Goal: Task Accomplishment & Management: Manage account settings

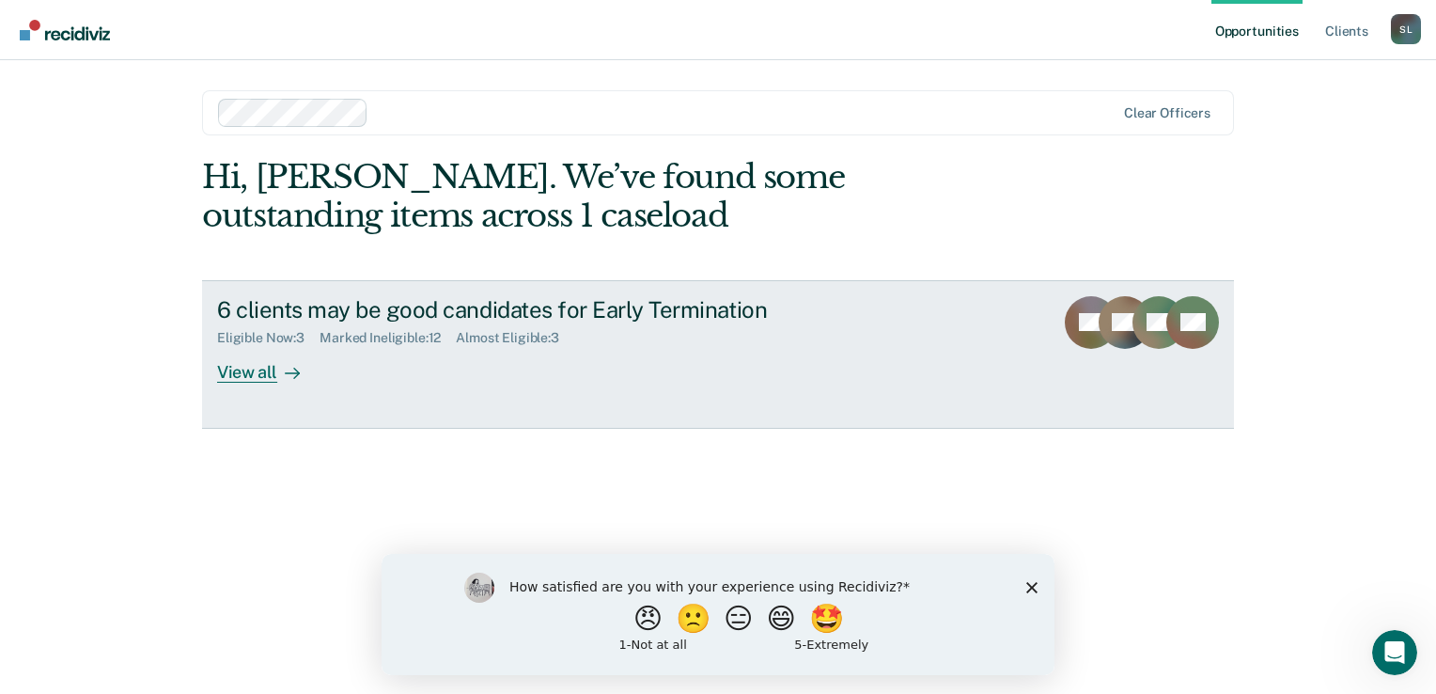
click at [238, 367] on div "View all" at bounding box center [269, 364] width 105 height 37
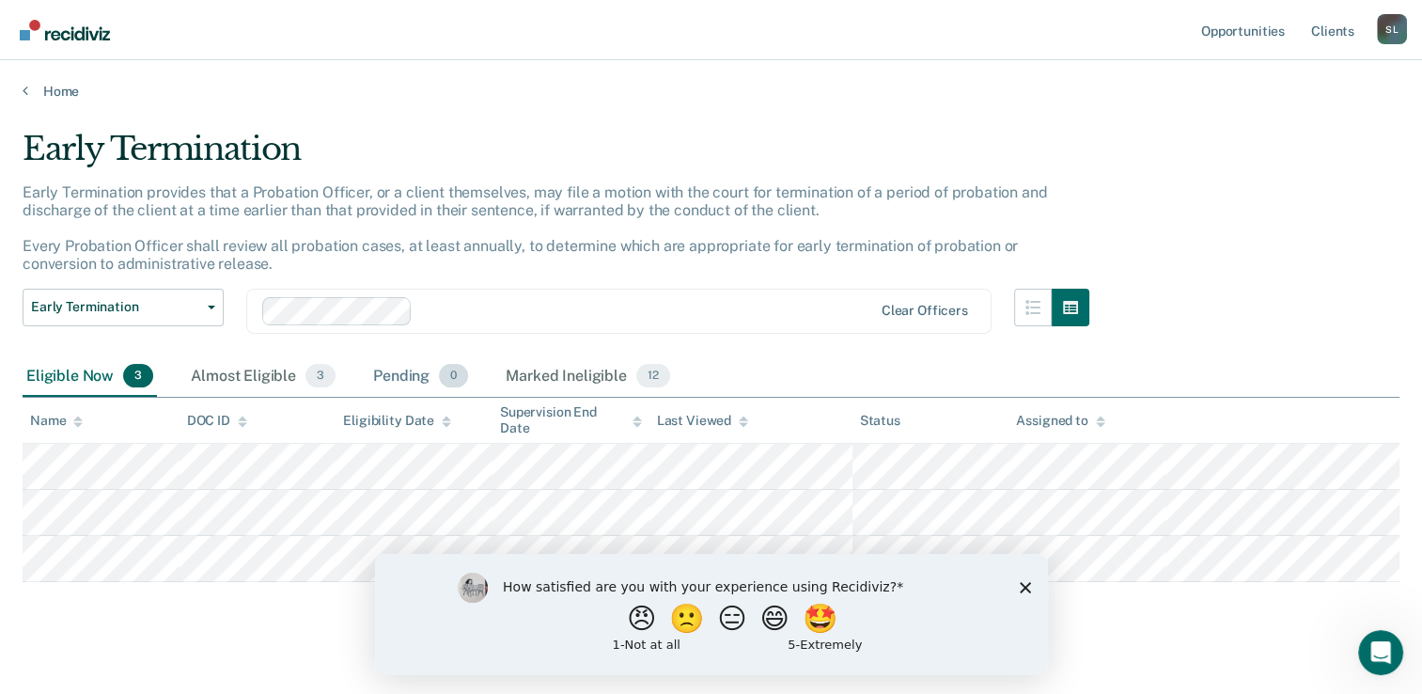
scroll to position [22, 0]
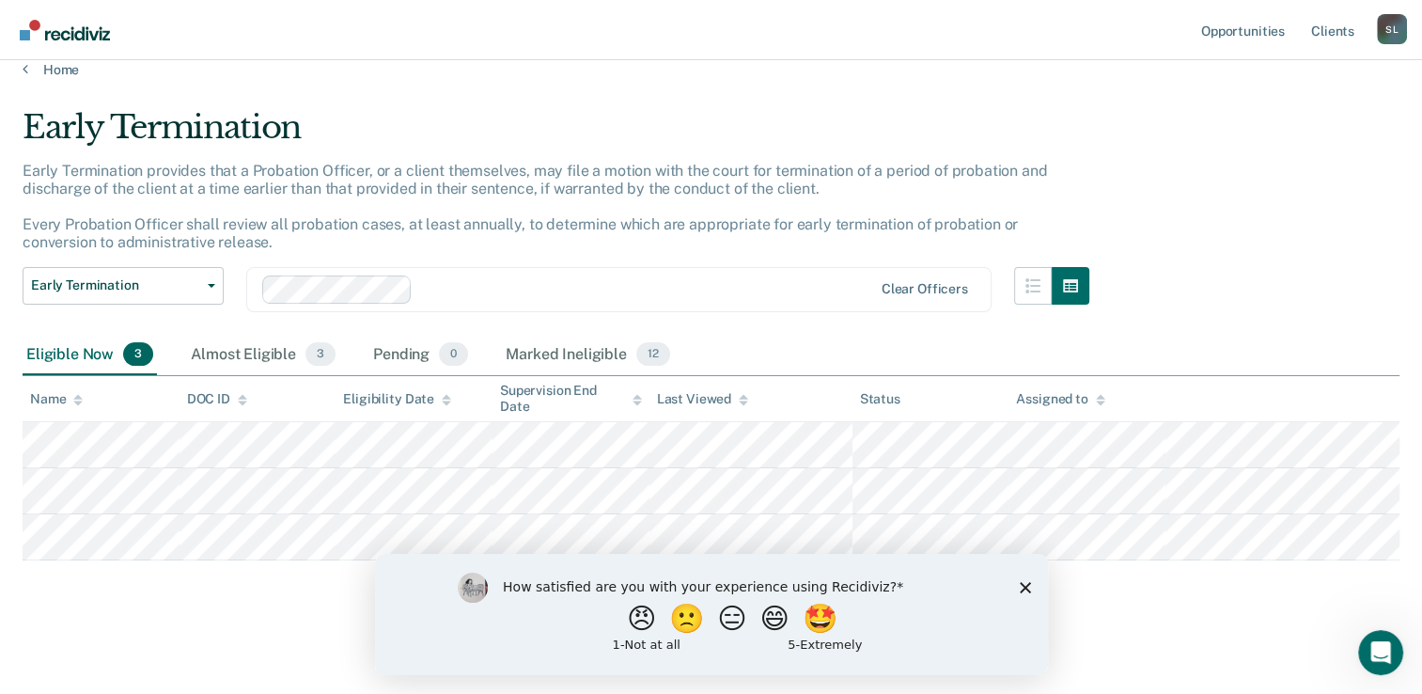
drag, startPoint x: 1027, startPoint y: 586, endPoint x: 1339, endPoint y: 1113, distance: 612.6
click at [1027, 586] on icon "Close survey" at bounding box center [1024, 586] width 11 height 11
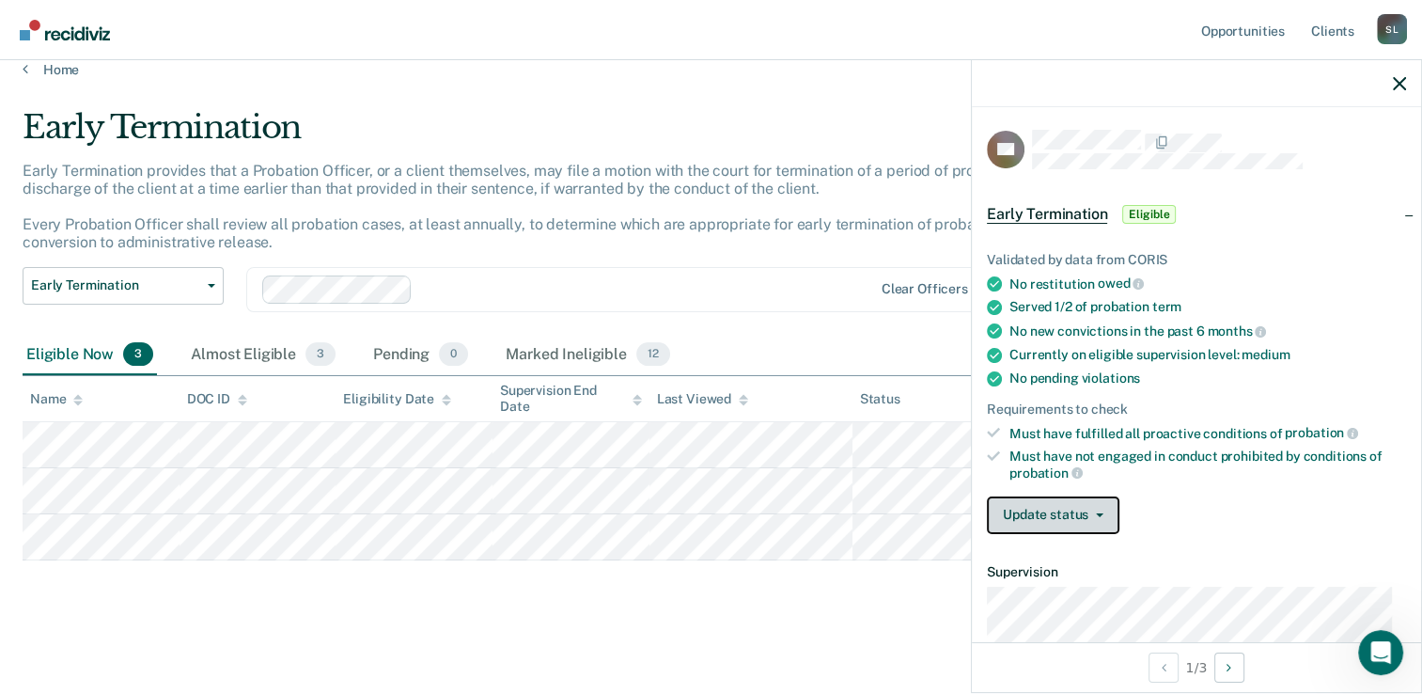
click at [1069, 516] on button "Update status" at bounding box center [1053, 515] width 133 height 38
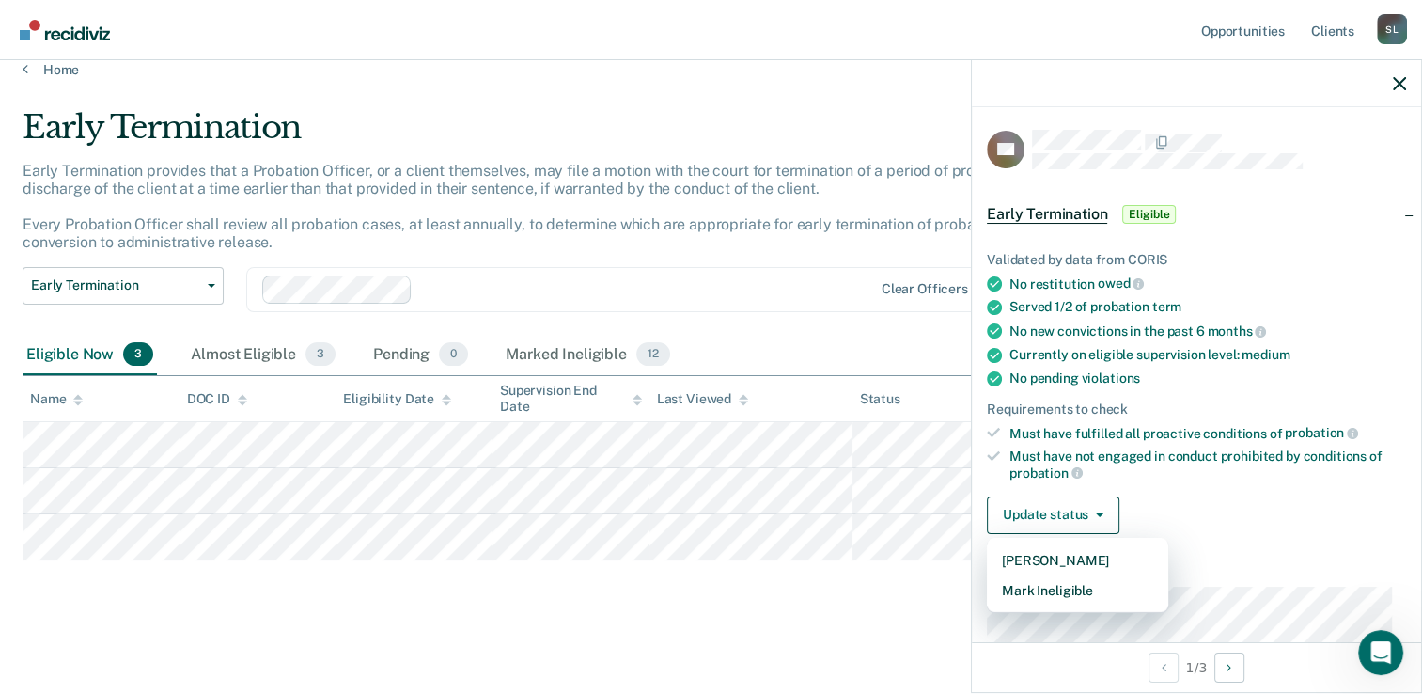
click at [1248, 517] on div "Update status [PERSON_NAME] Mark Ineligible" at bounding box center [1196, 515] width 419 height 38
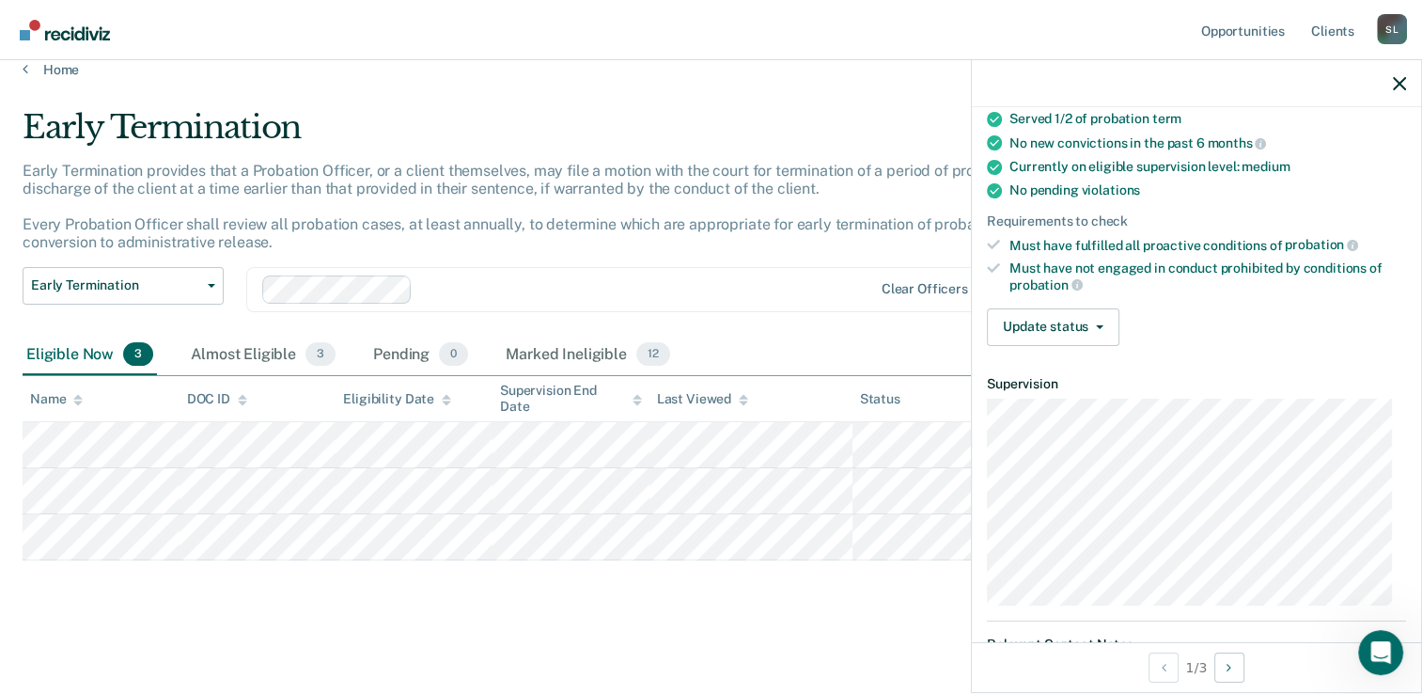
scroll to position [0, 0]
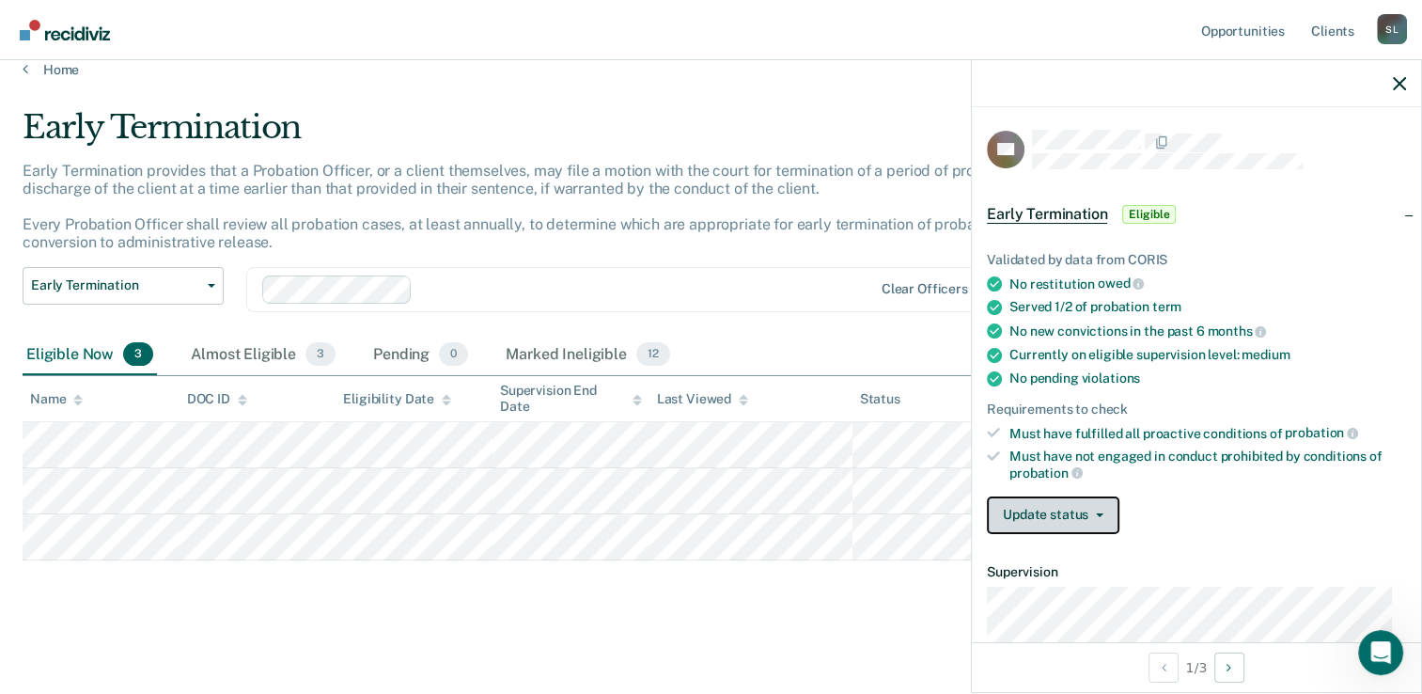
click at [1079, 513] on button "Update status" at bounding box center [1053, 515] width 133 height 38
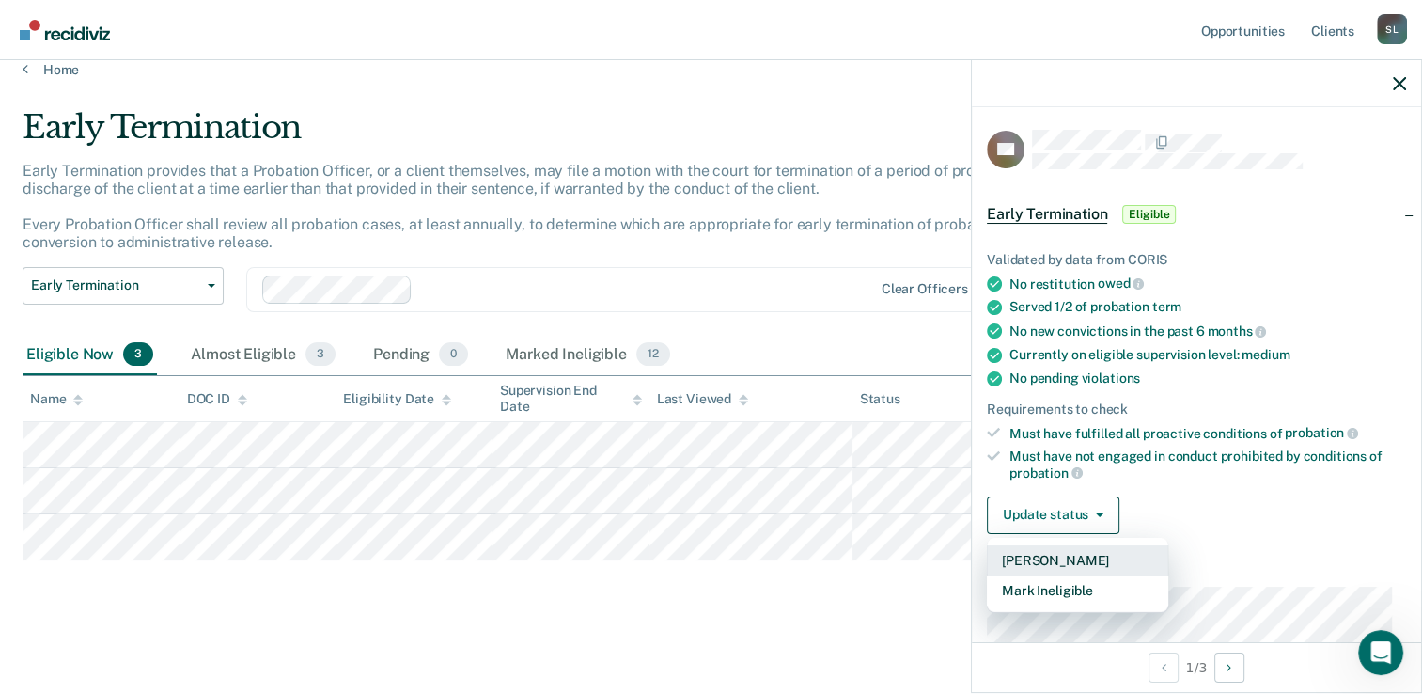
click at [1048, 556] on button "[PERSON_NAME]" at bounding box center [1077, 560] width 181 height 30
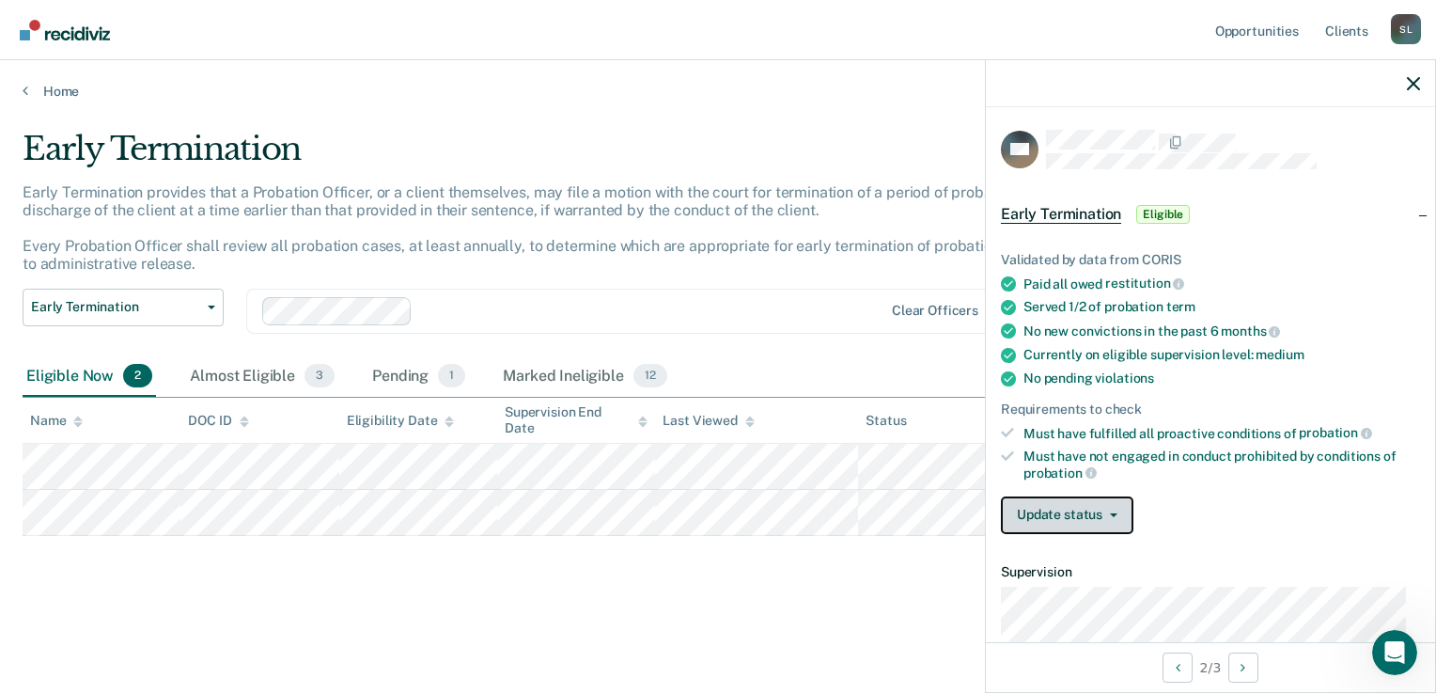
click at [1053, 509] on button "Update status" at bounding box center [1067, 515] width 133 height 38
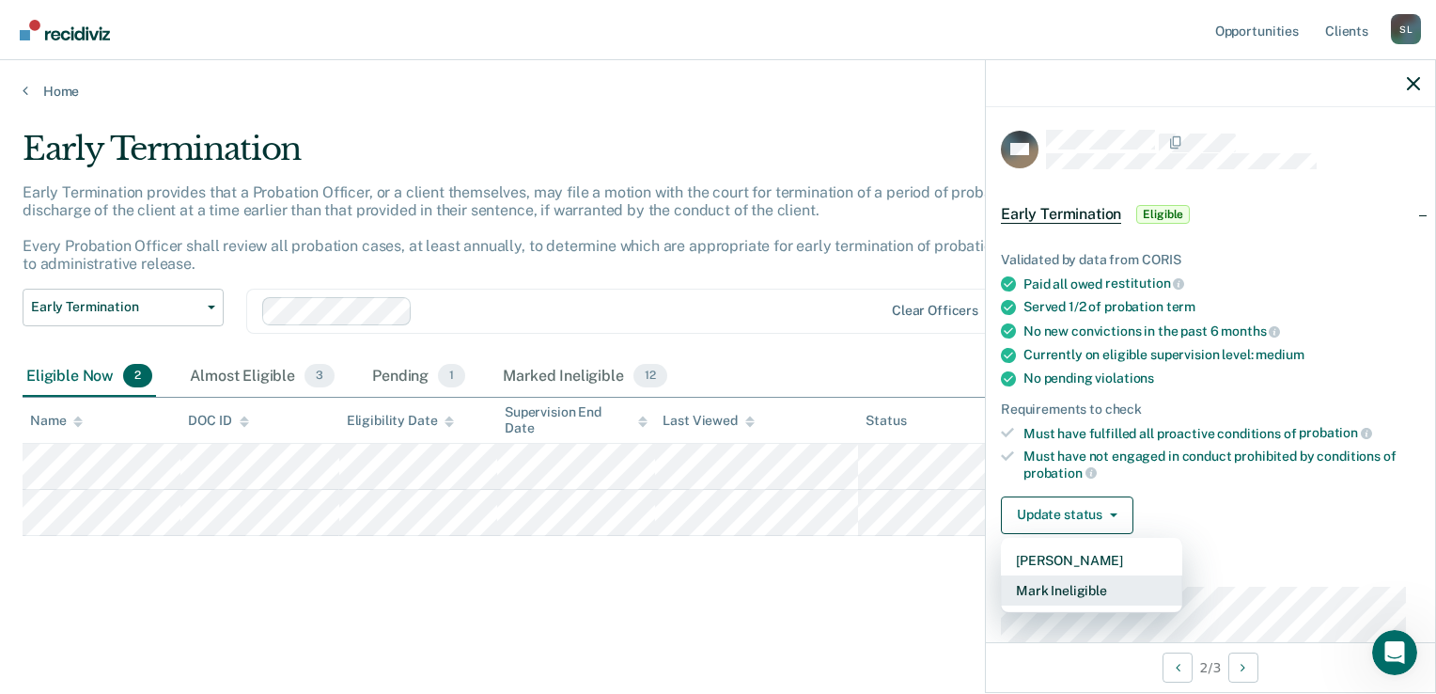
click at [1049, 585] on button "Mark Ineligible" at bounding box center [1091, 590] width 181 height 30
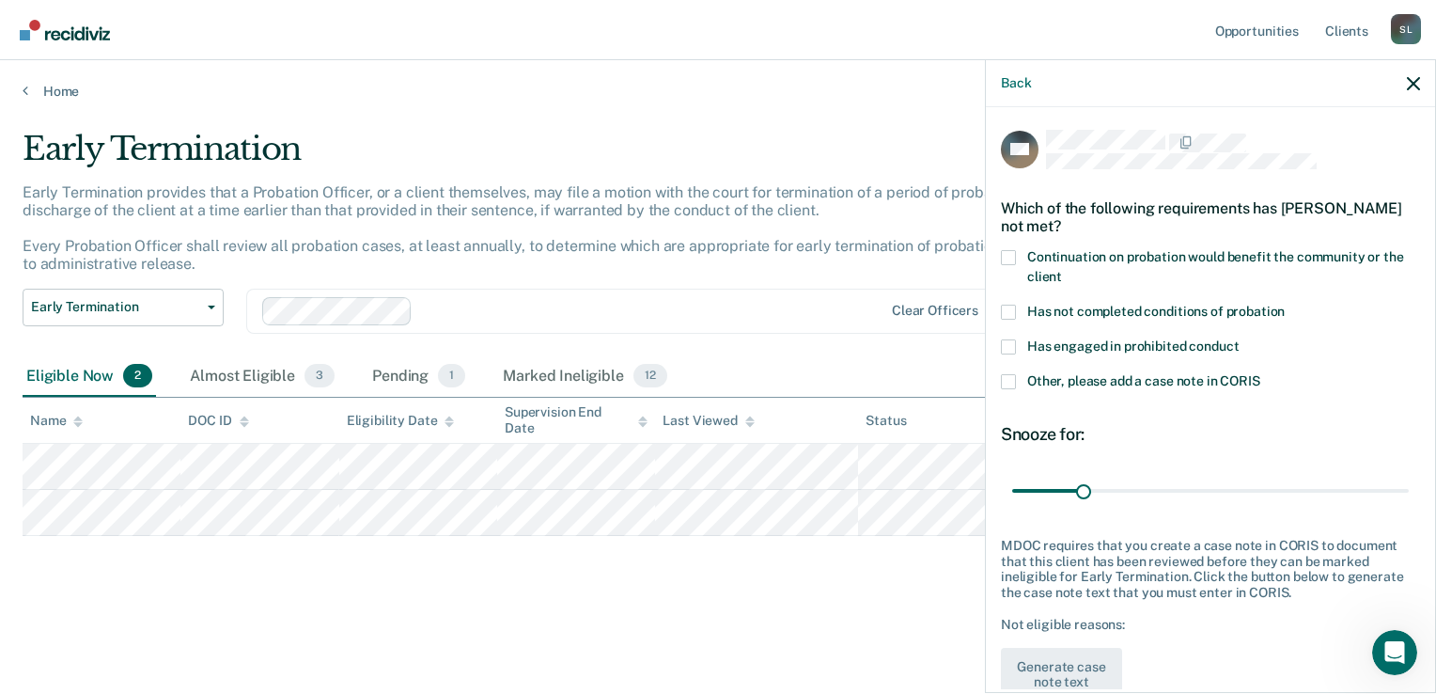
click at [1010, 255] on span at bounding box center [1008, 257] width 15 height 15
click at [1062, 270] on input "Continuation on probation would benefit the community or the client" at bounding box center [1062, 270] width 0 height 0
click at [1047, 657] on button "Generate case note text" at bounding box center [1061, 675] width 121 height 55
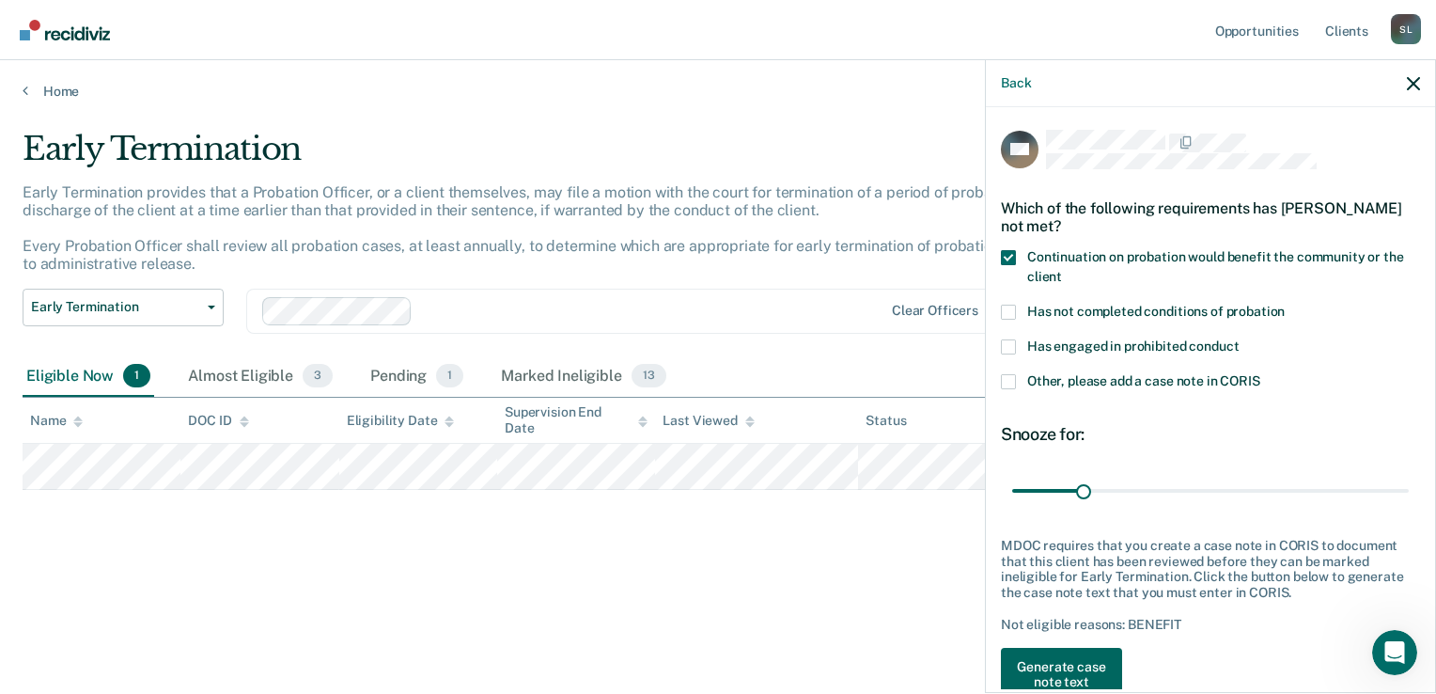
scroll to position [9, 0]
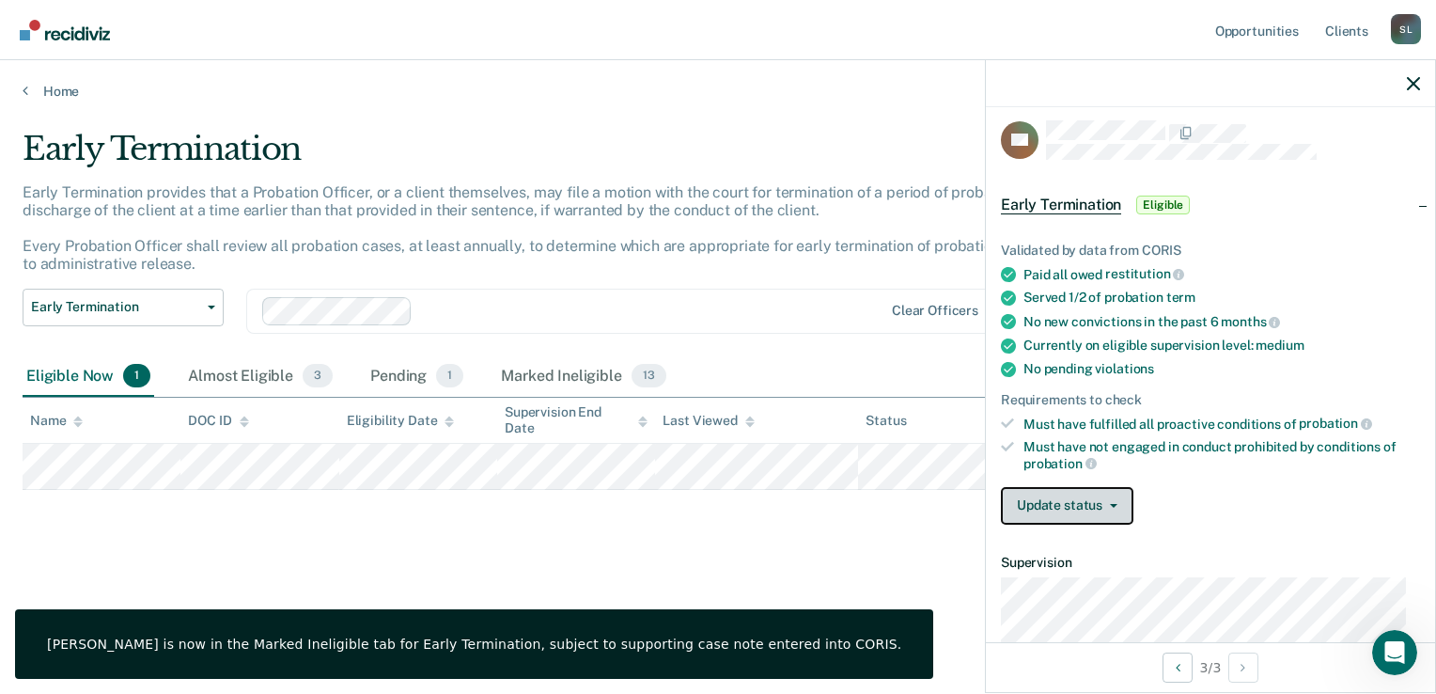
click at [1061, 500] on button "Update status" at bounding box center [1067, 506] width 133 height 38
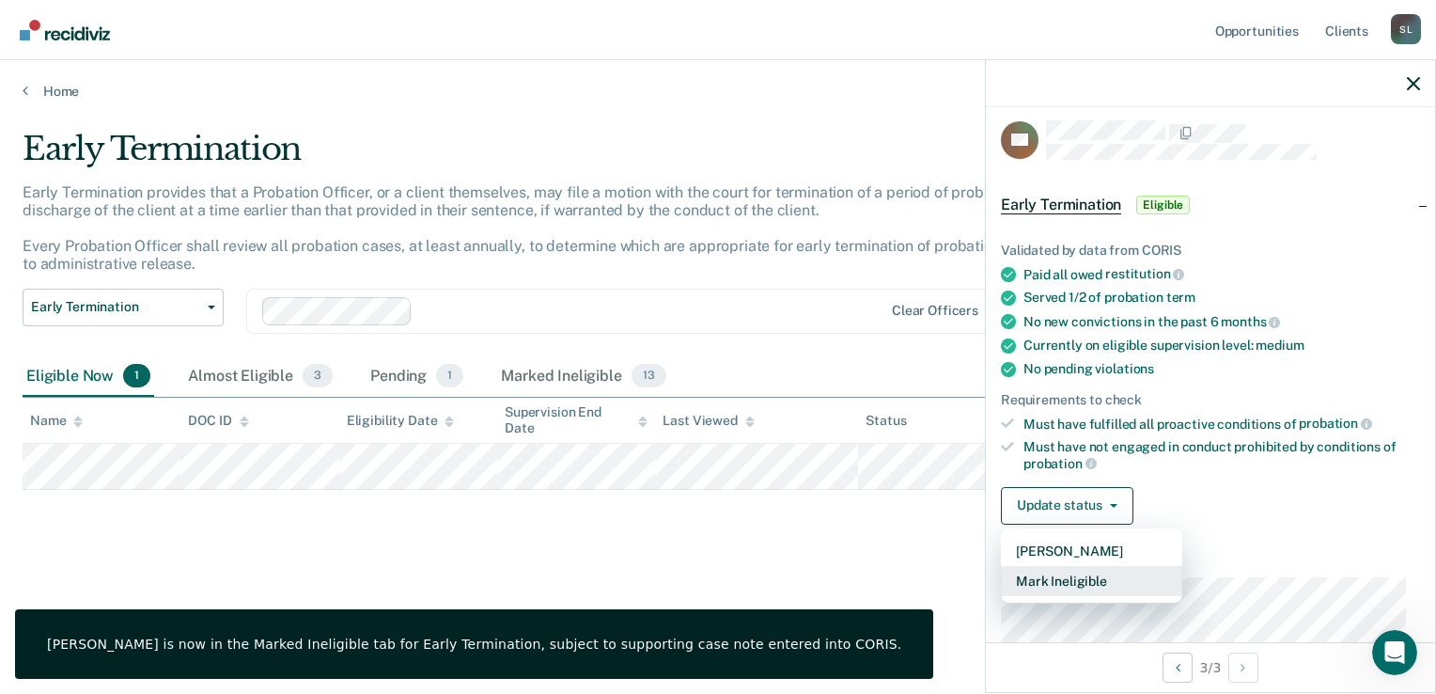
click at [1056, 585] on button "Mark Ineligible" at bounding box center [1091, 581] width 181 height 30
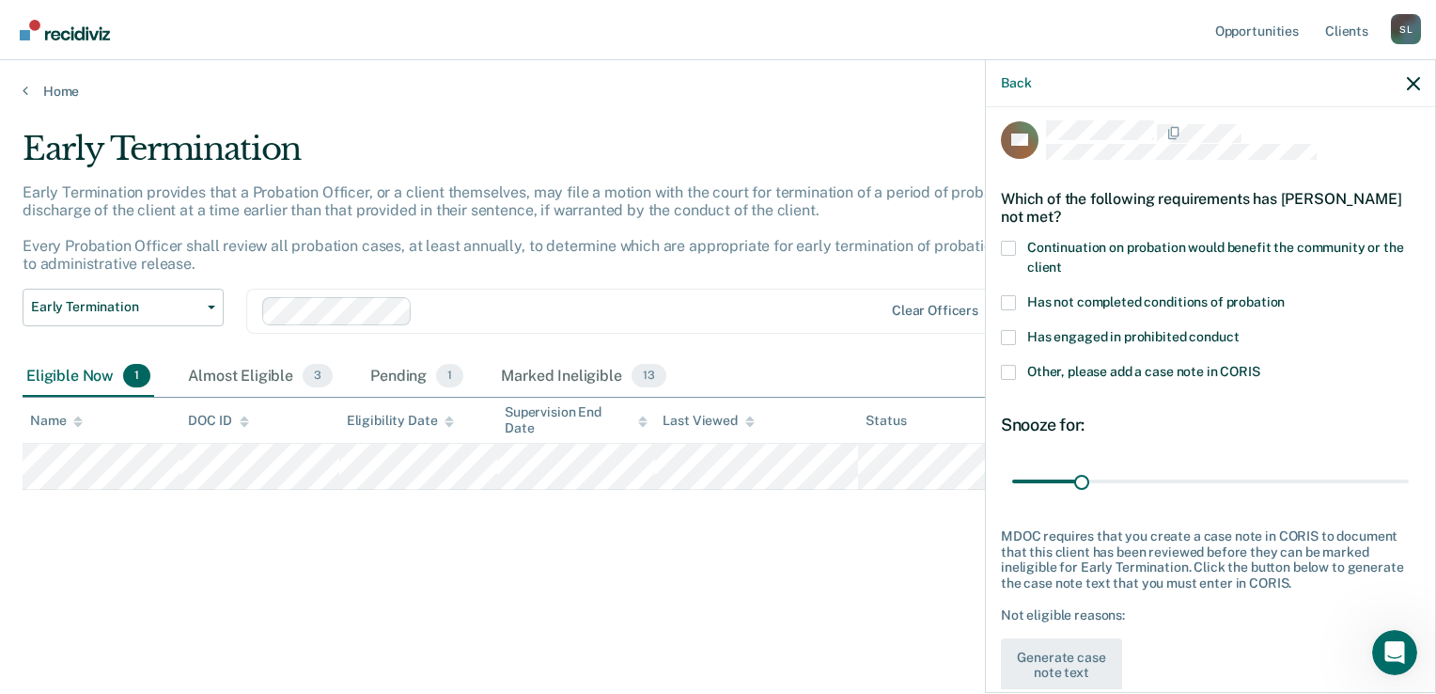
click at [1007, 302] on span at bounding box center [1008, 302] width 15 height 15
click at [1285, 295] on input "Has not completed conditions of probation" at bounding box center [1285, 295] width 0 height 0
click at [1059, 664] on button "Generate case note text" at bounding box center [1061, 665] width 121 height 55
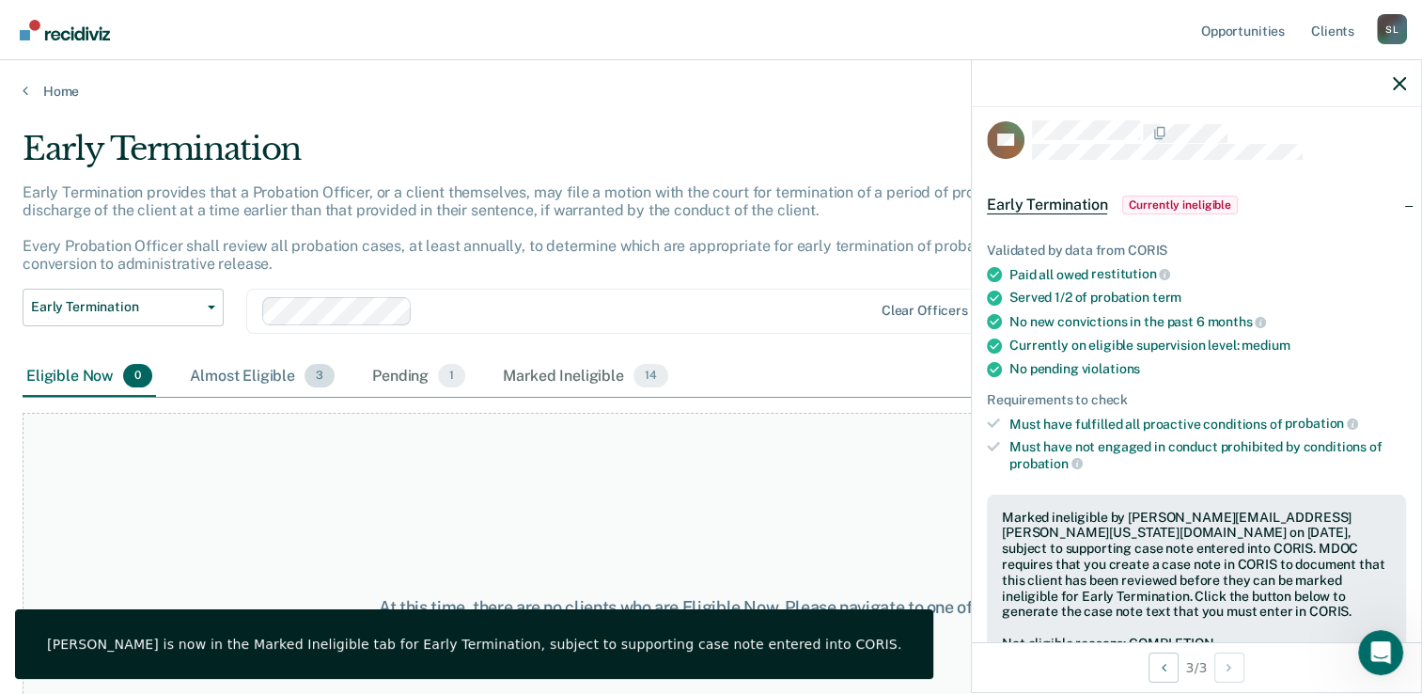
click at [225, 373] on div "Almost Eligible 3" at bounding box center [262, 376] width 152 height 41
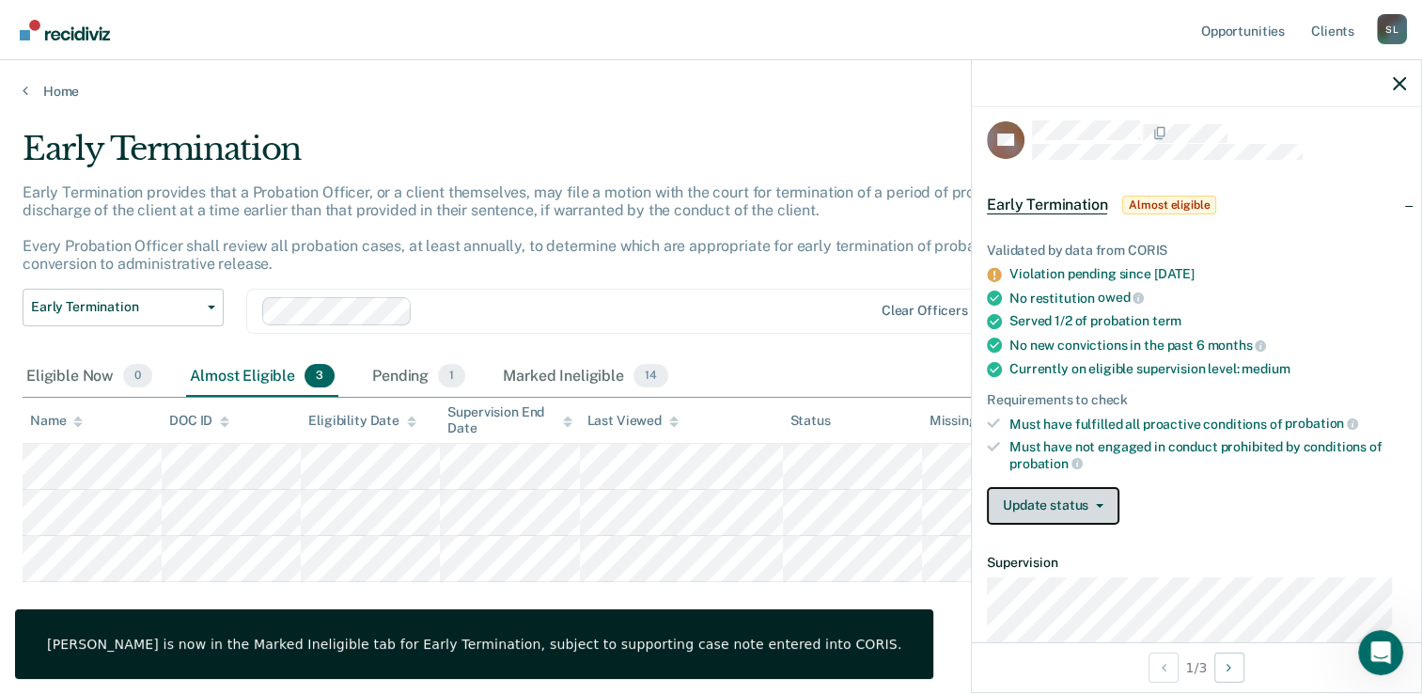
click at [1040, 506] on button "Update status" at bounding box center [1053, 506] width 133 height 38
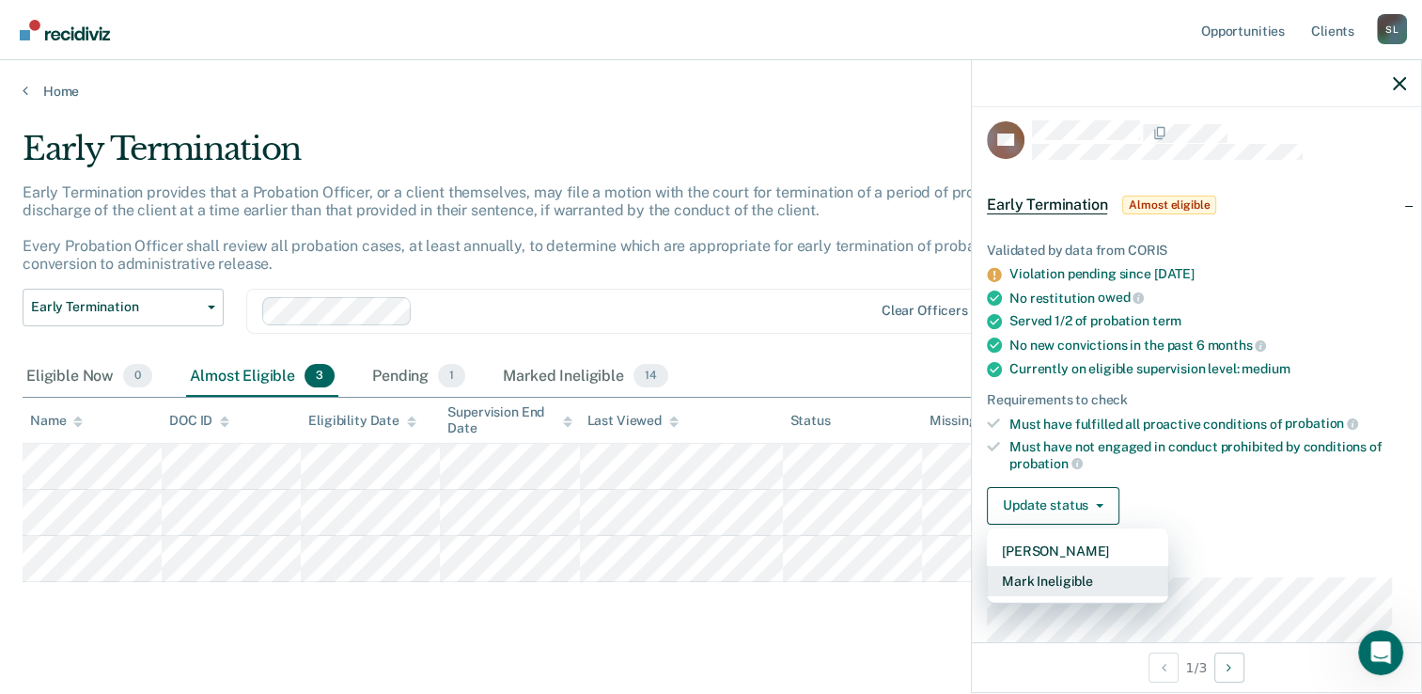
click at [1036, 580] on button "Mark Ineligible" at bounding box center [1077, 581] width 181 height 30
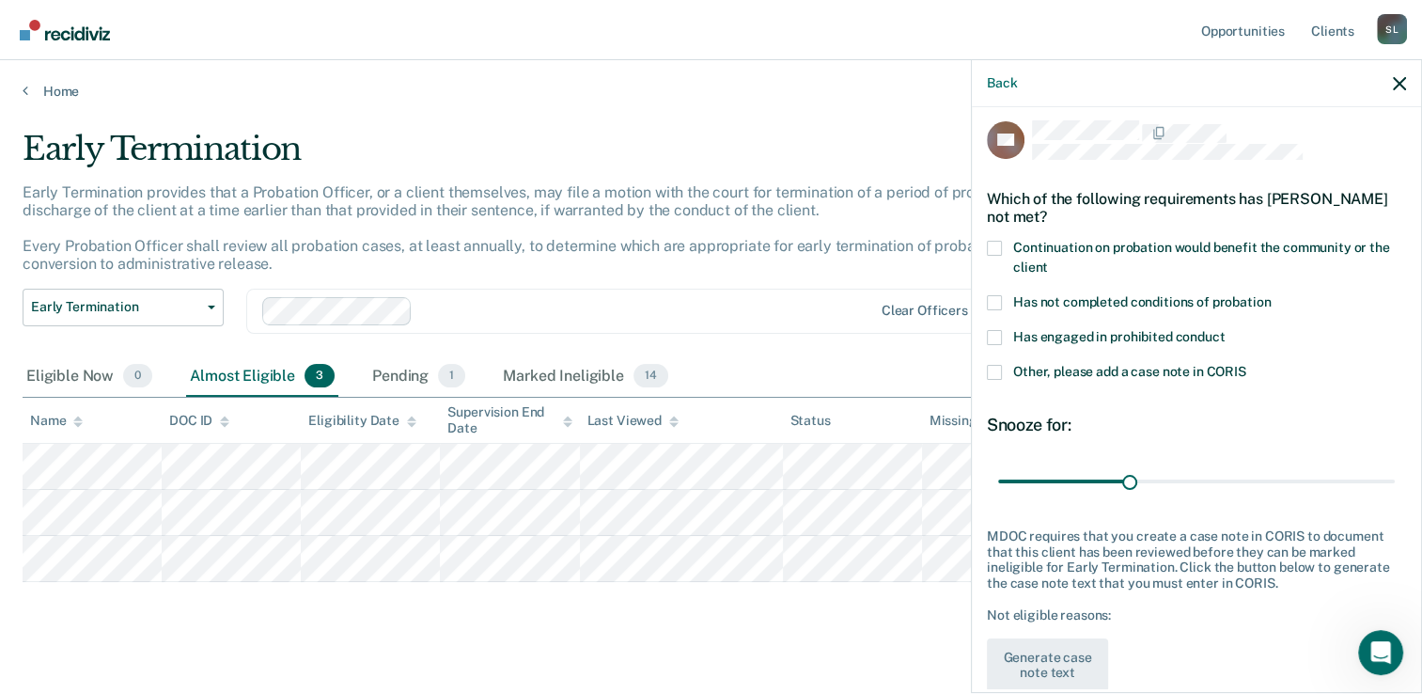
click at [998, 336] on span at bounding box center [994, 337] width 15 height 15
click at [1225, 330] on input "Has engaged in prohibited conduct" at bounding box center [1225, 330] width 0 height 0
click at [1051, 656] on button "Generate case note text" at bounding box center [1047, 665] width 121 height 55
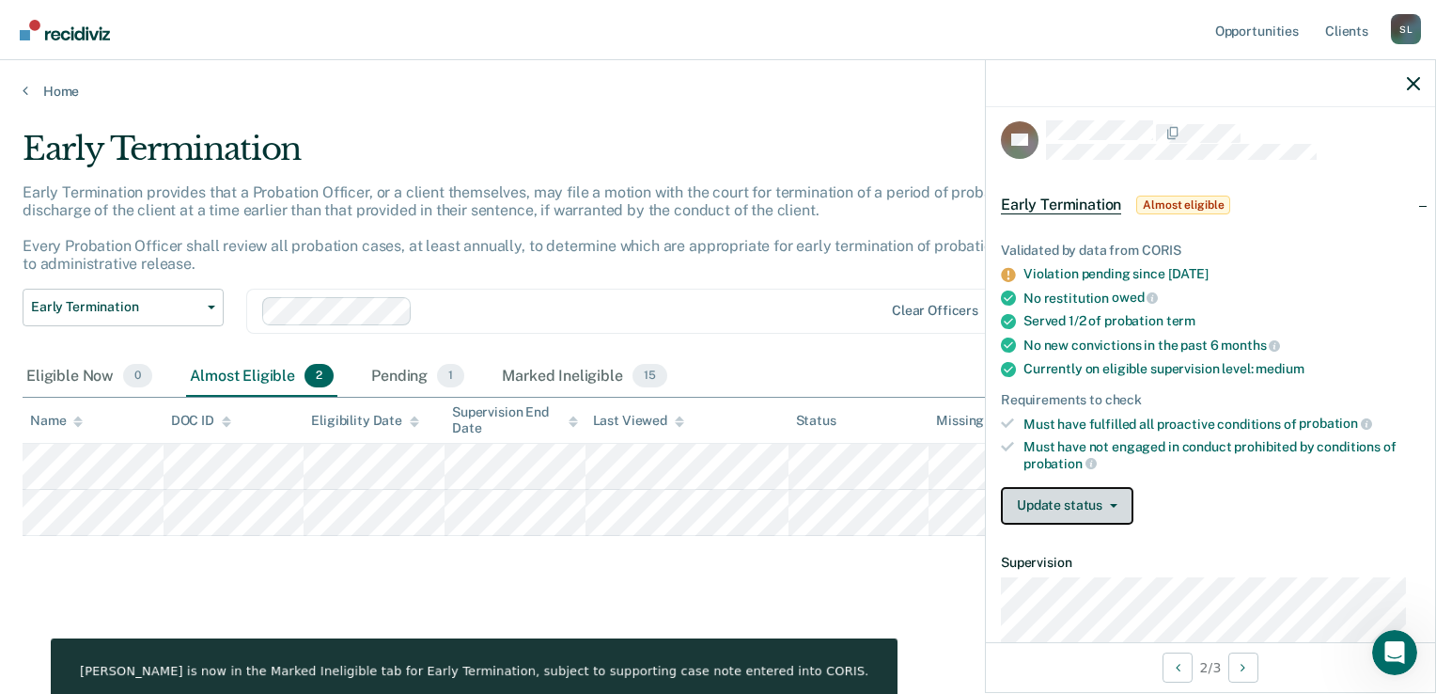
click at [1067, 492] on button "Update status" at bounding box center [1067, 506] width 133 height 38
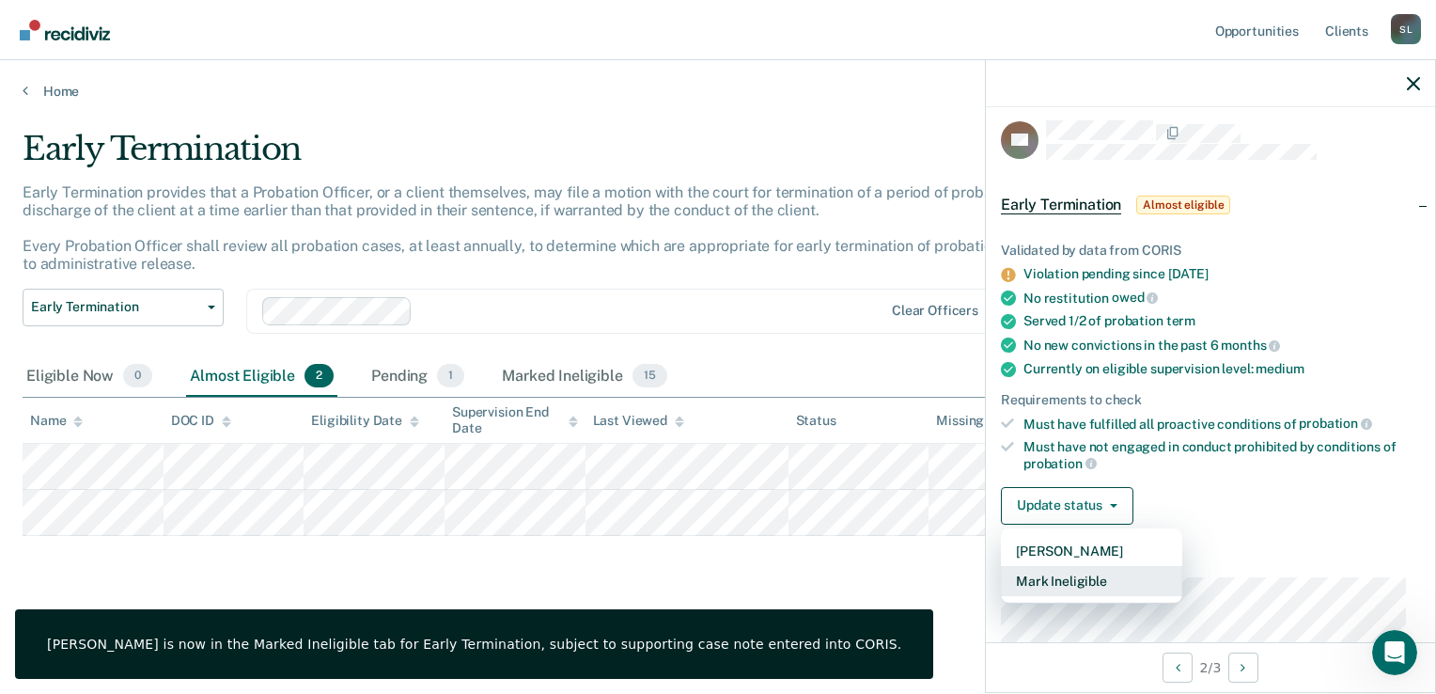
click at [1061, 586] on button "Mark Ineligible" at bounding box center [1091, 581] width 181 height 30
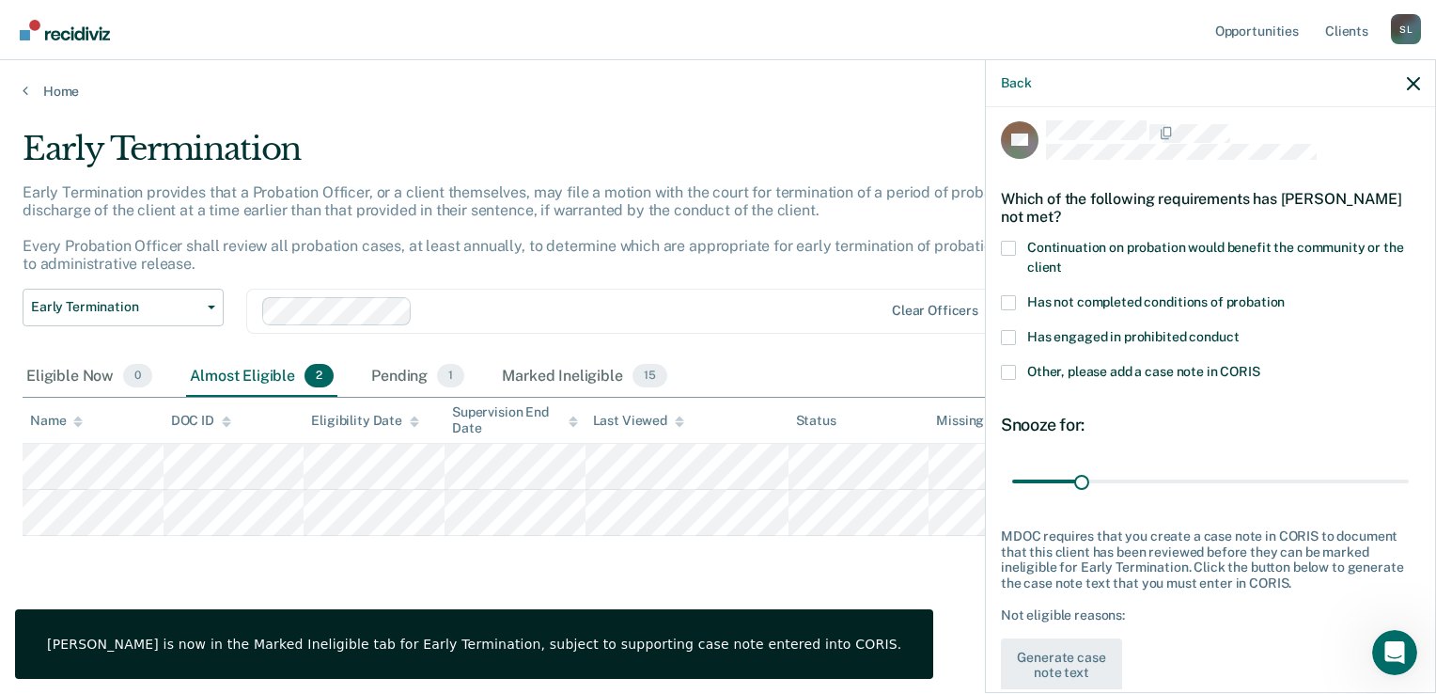
click at [1007, 333] on span at bounding box center [1008, 337] width 15 height 15
click at [1239, 330] on input "Has engaged in prohibited conduct" at bounding box center [1239, 330] width 0 height 0
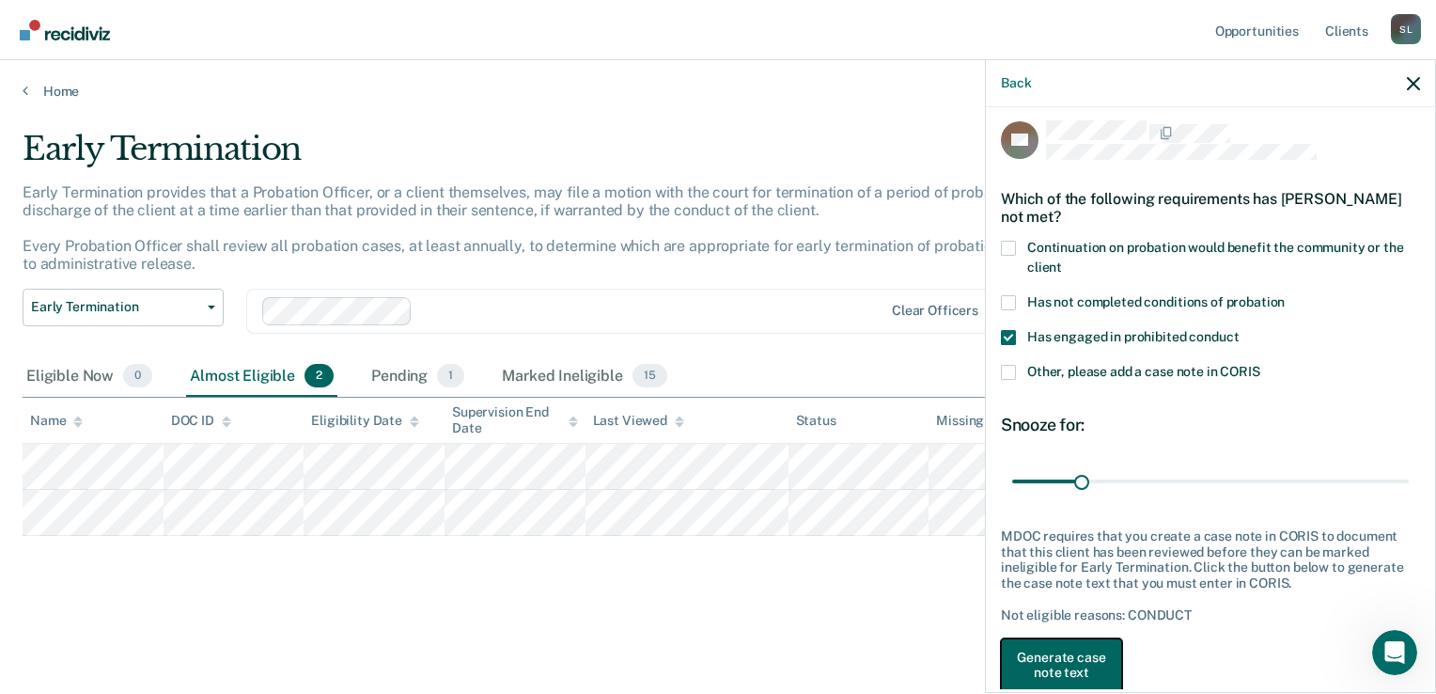
click at [1068, 660] on button "Generate case note text" at bounding box center [1061, 665] width 121 height 55
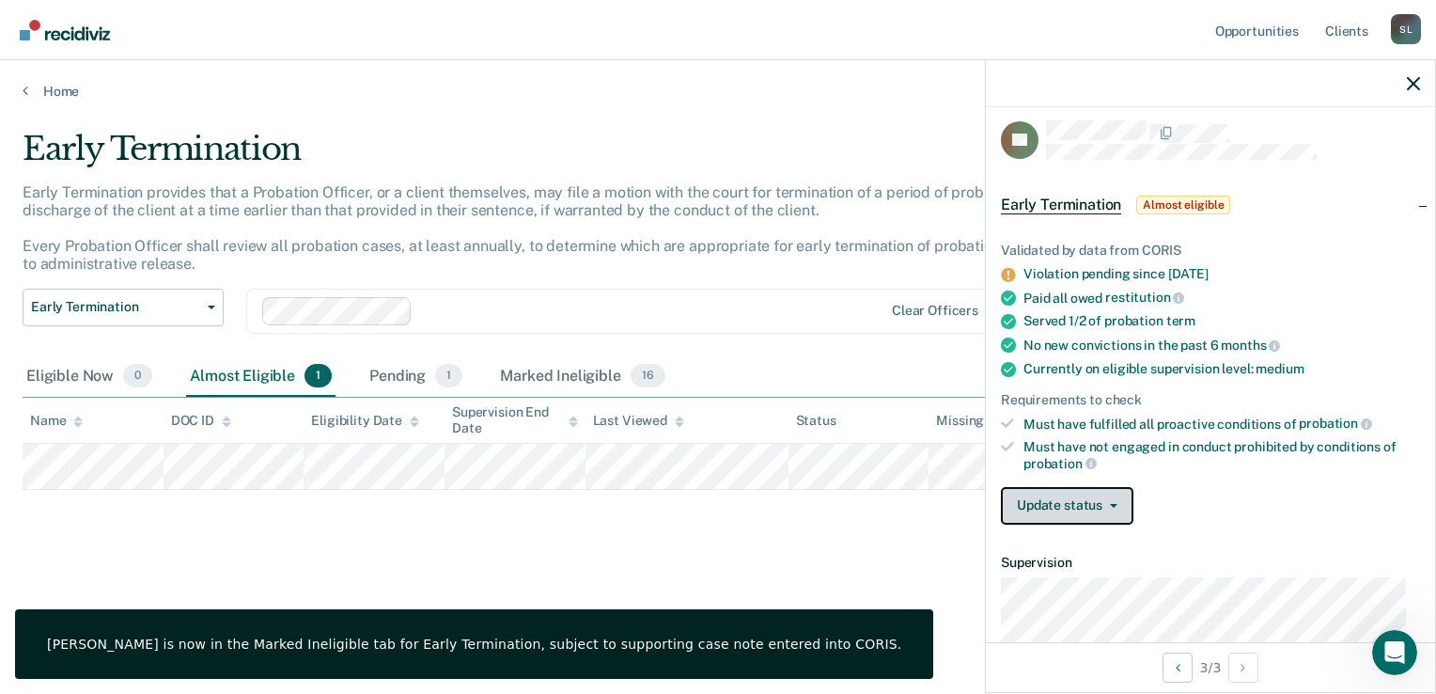
click at [1055, 506] on button "Update status" at bounding box center [1067, 506] width 133 height 38
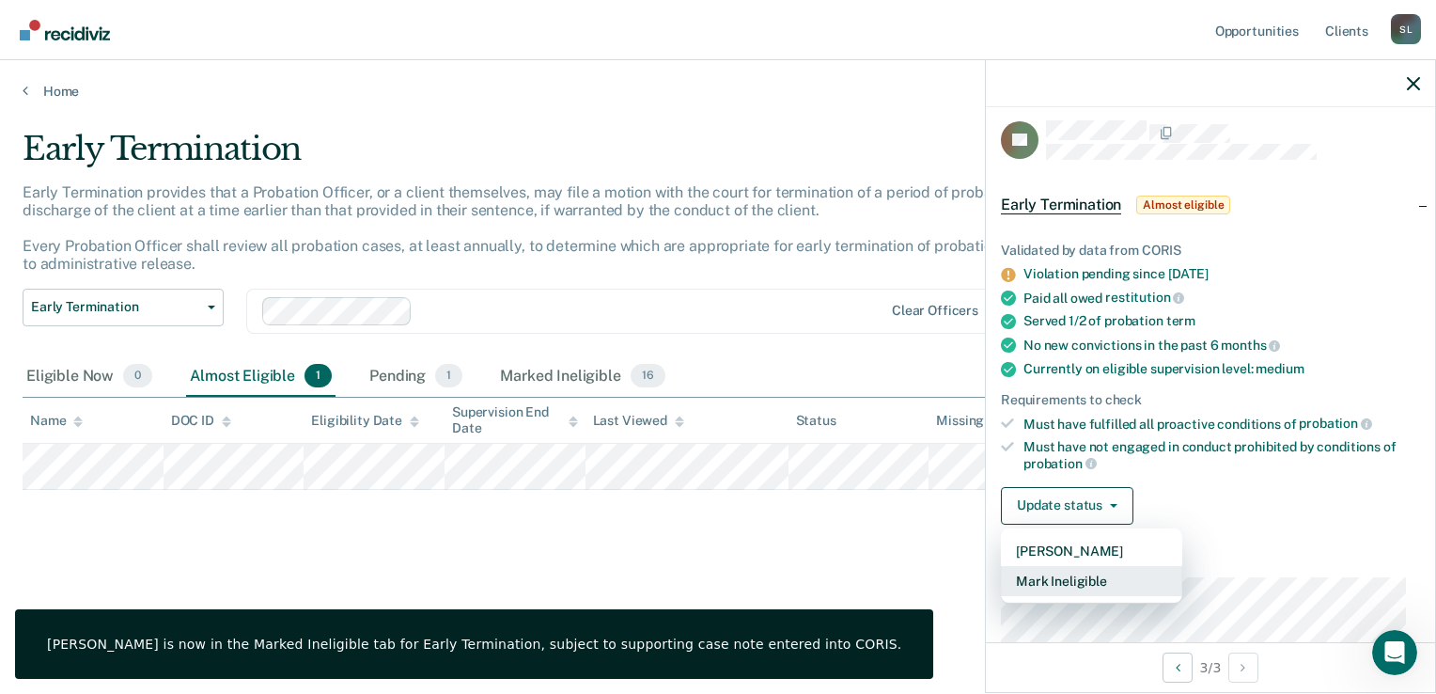
click at [1060, 572] on button "Mark Ineligible" at bounding box center [1091, 581] width 181 height 30
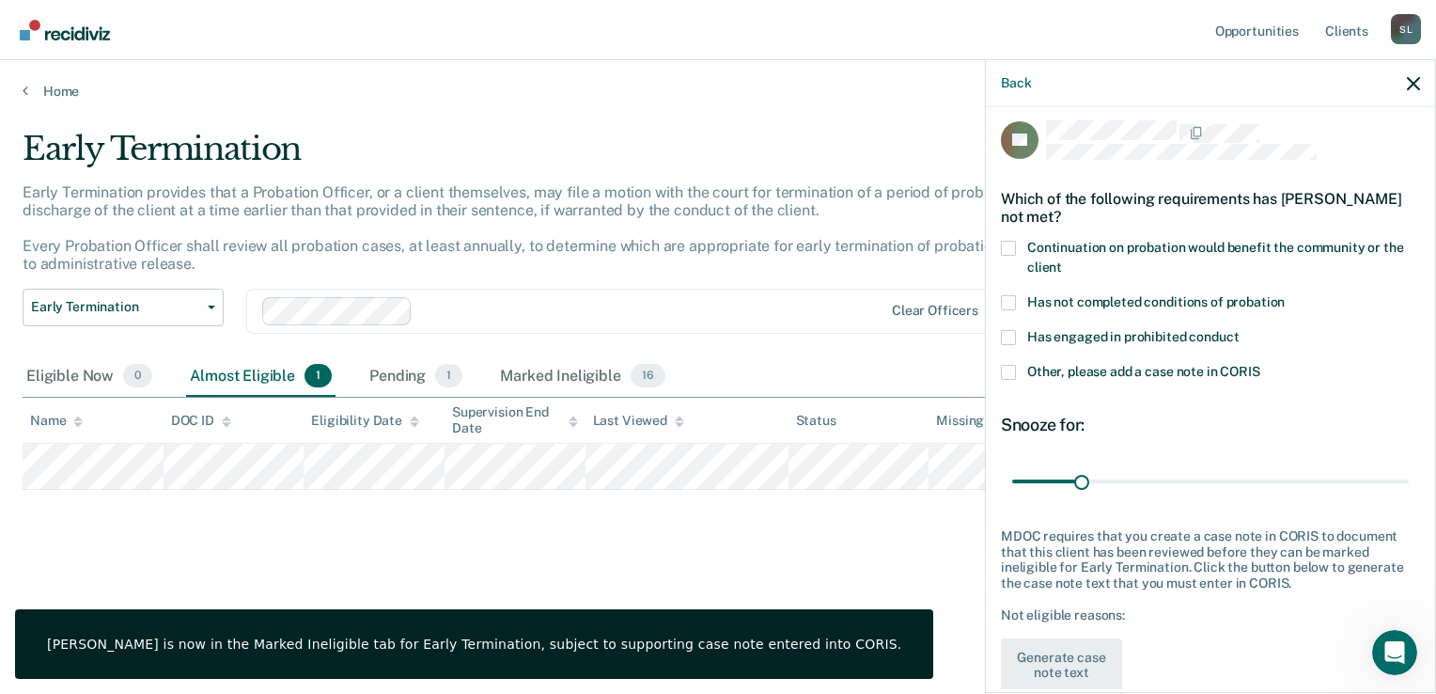
click at [1013, 336] on span at bounding box center [1008, 337] width 15 height 15
click at [1239, 330] on input "Has engaged in prohibited conduct" at bounding box center [1239, 330] width 0 height 0
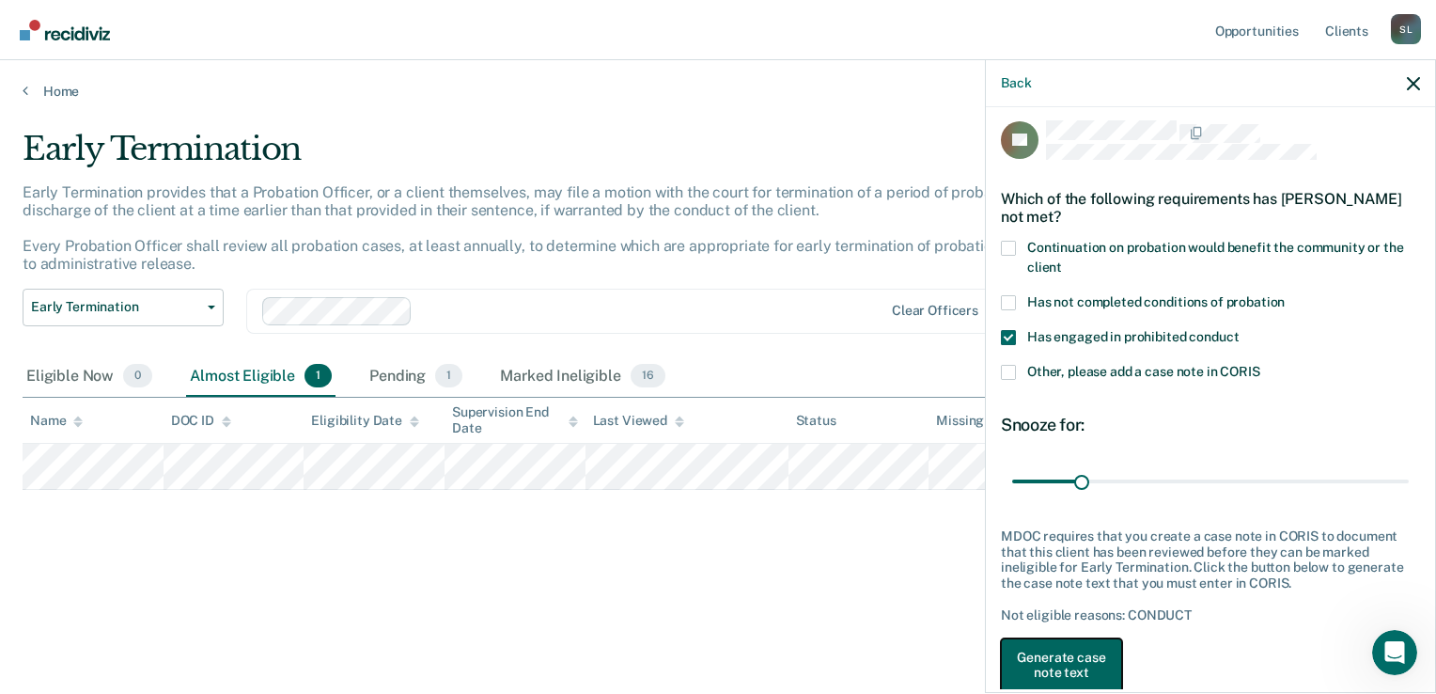
click at [1055, 664] on button "Generate case note text" at bounding box center [1061, 665] width 121 height 55
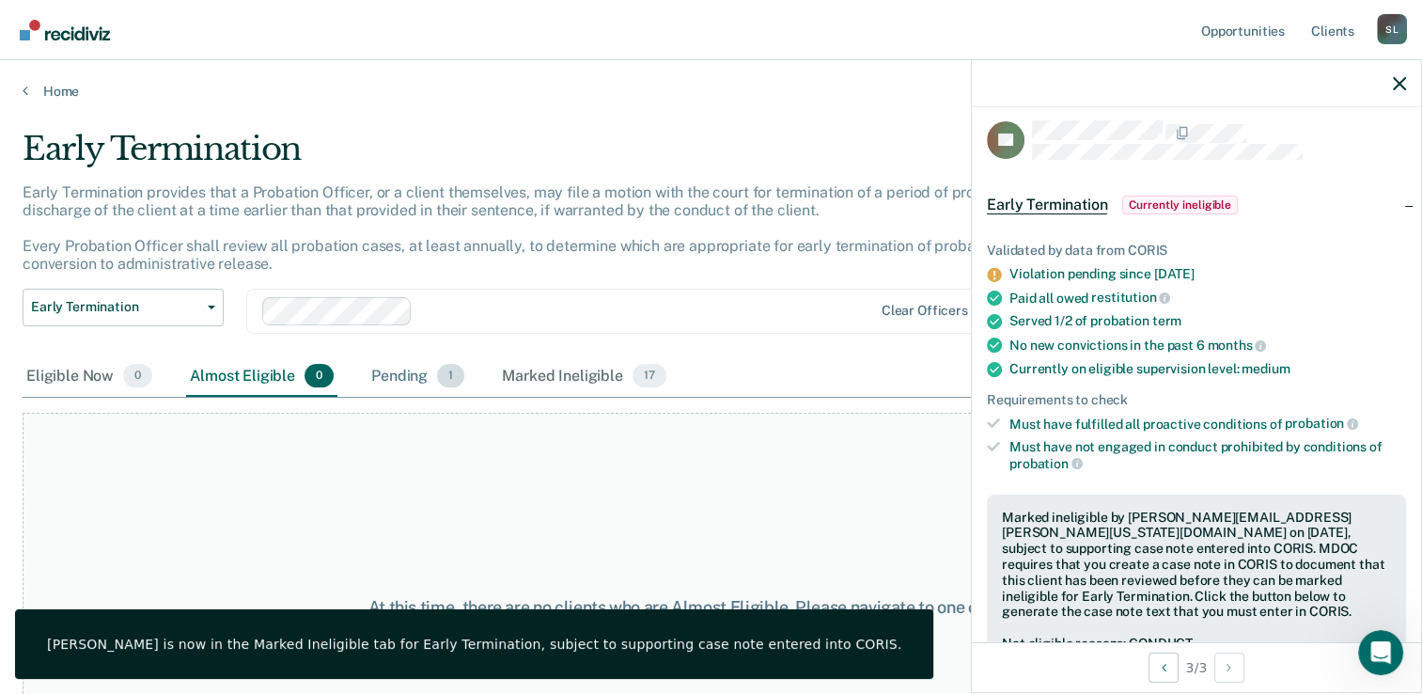
click at [400, 376] on div "Pending 1" at bounding box center [417, 376] width 101 height 41
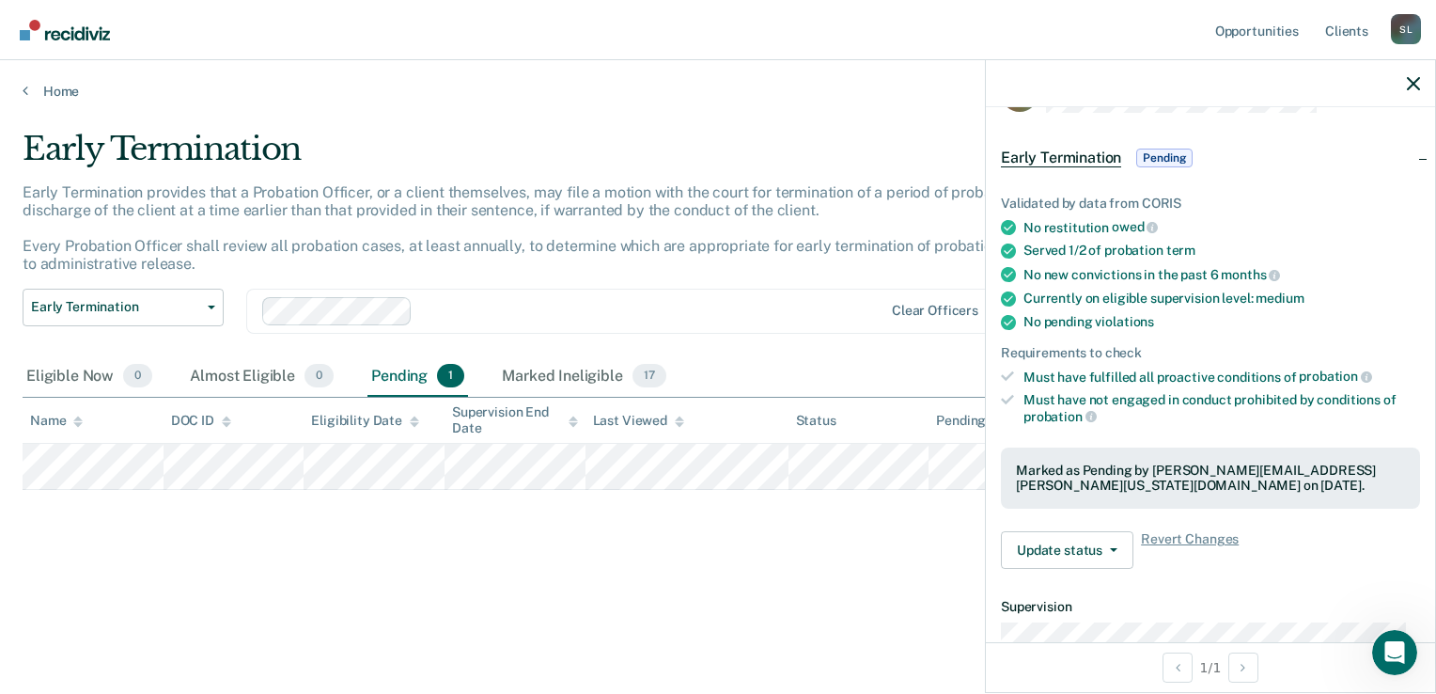
scroll to position [0, 0]
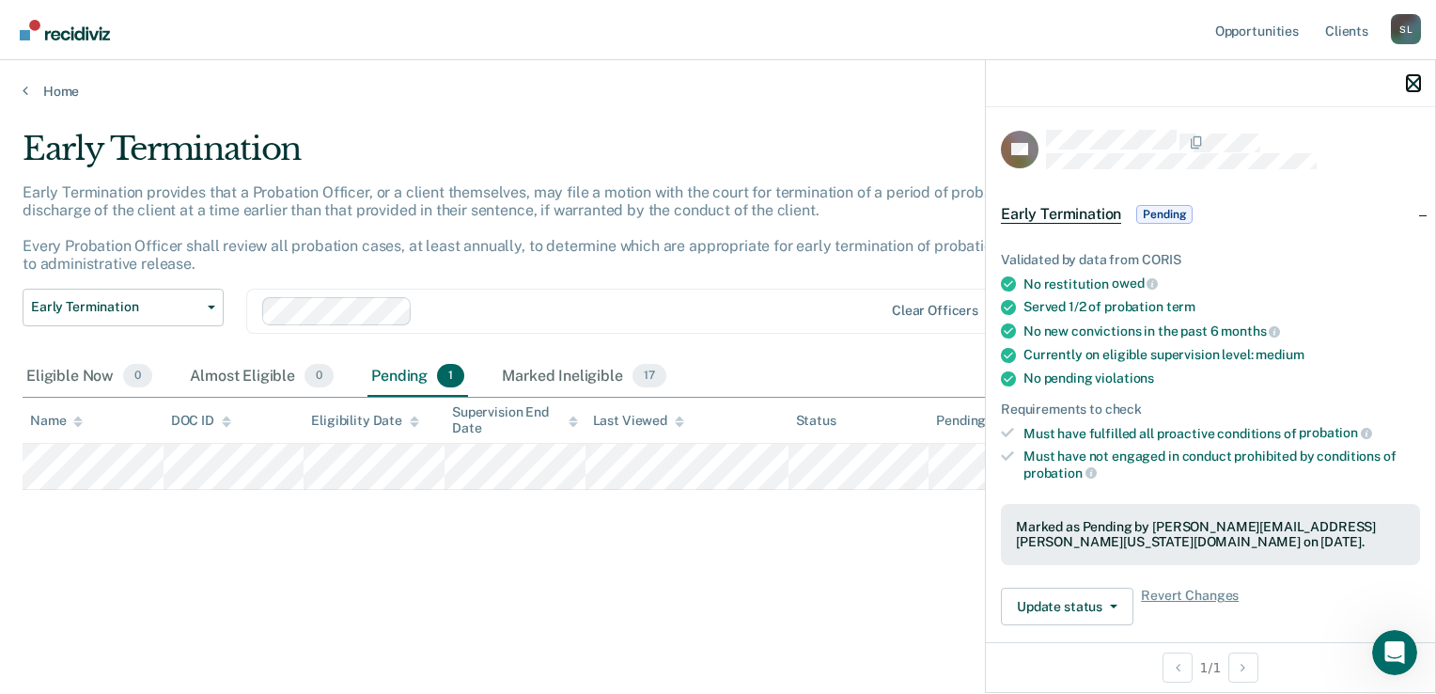
click at [1413, 84] on icon "button" at bounding box center [1413, 83] width 13 height 13
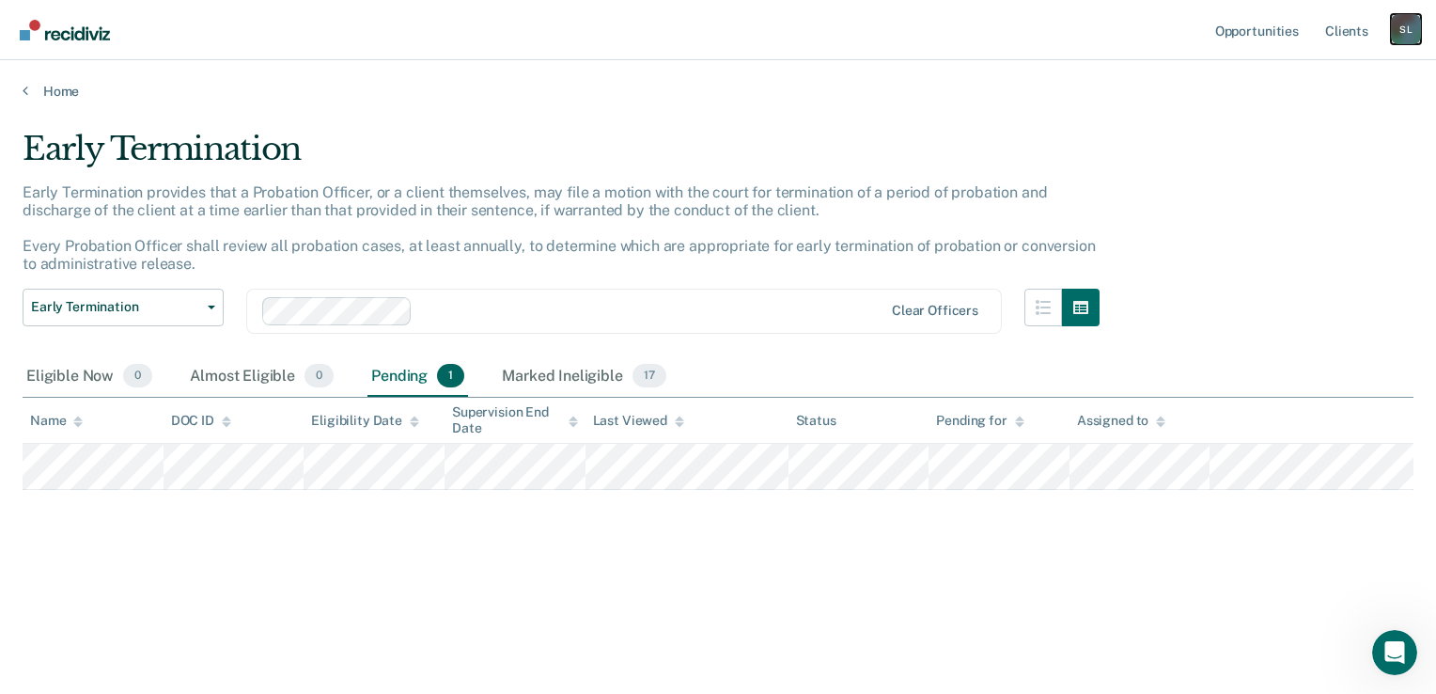
click at [1402, 36] on div "S L" at bounding box center [1406, 29] width 30 height 30
click at [1284, 123] on link "Log Out" at bounding box center [1330, 124] width 151 height 16
